Goal: Navigation & Orientation: Find specific page/section

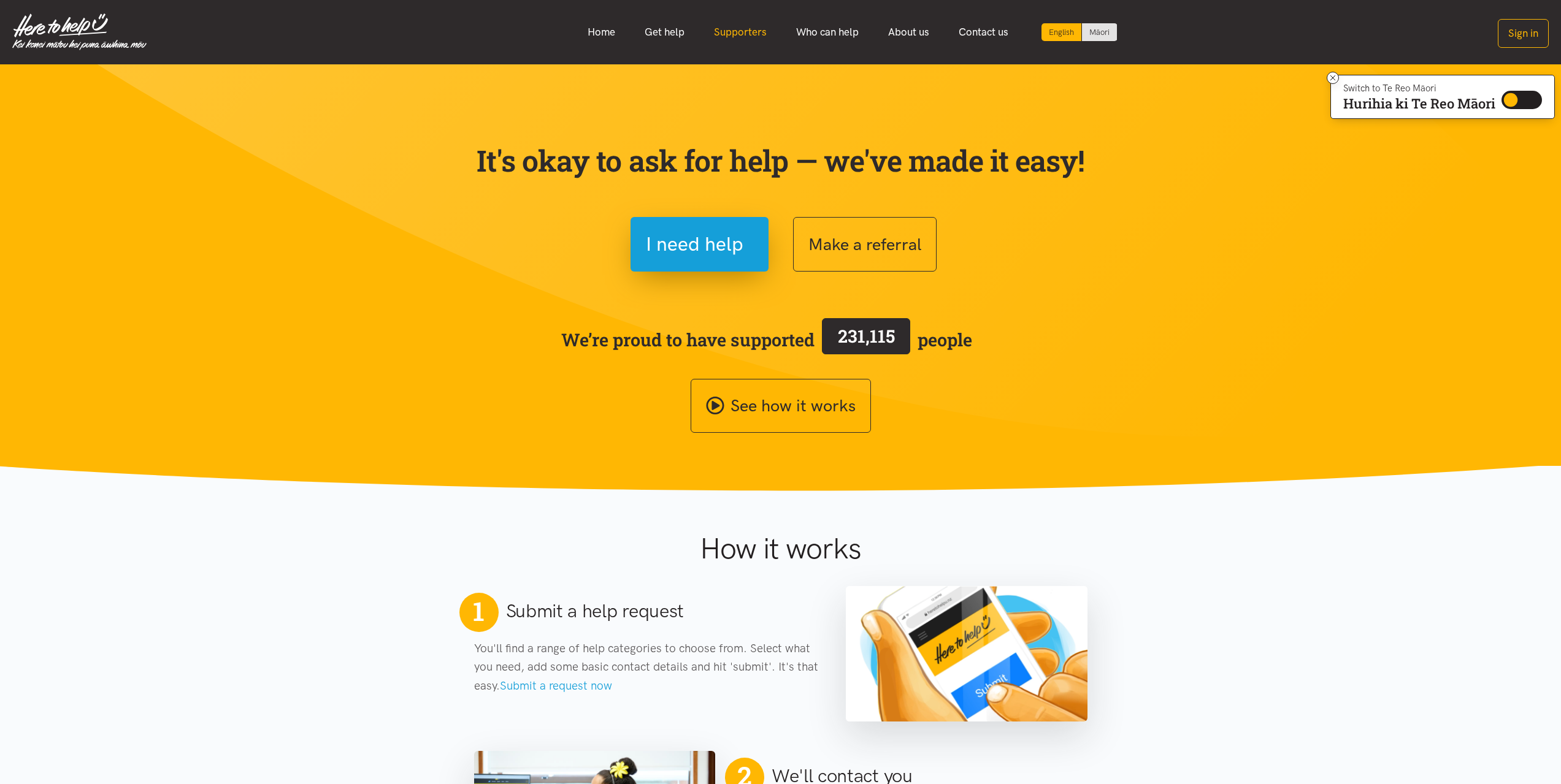
click at [747, 27] on link "Supporters" at bounding box center [741, 32] width 82 height 26
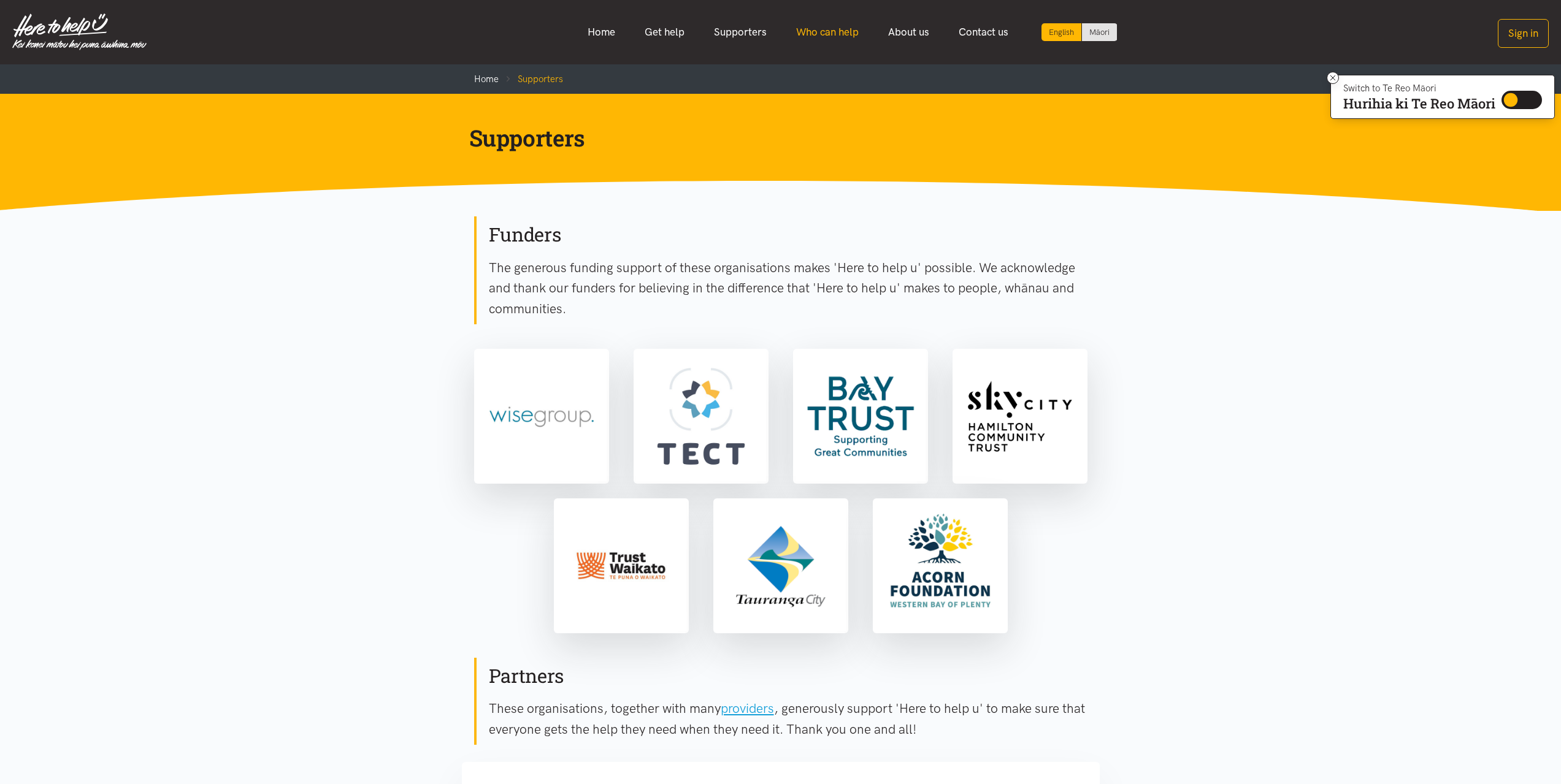
click at [830, 31] on link "Who can help" at bounding box center [827, 32] width 92 height 26
